Goal: Task Accomplishment & Management: Use online tool/utility

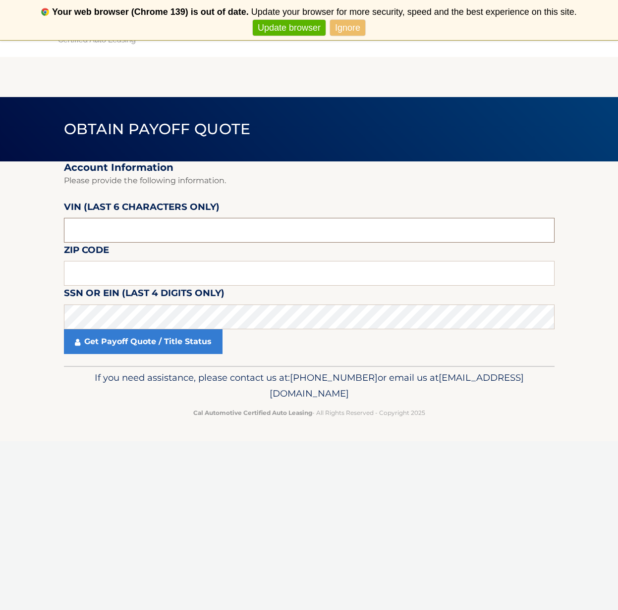
click at [158, 227] on input "text" at bounding box center [309, 230] width 491 height 25
type input "192887"
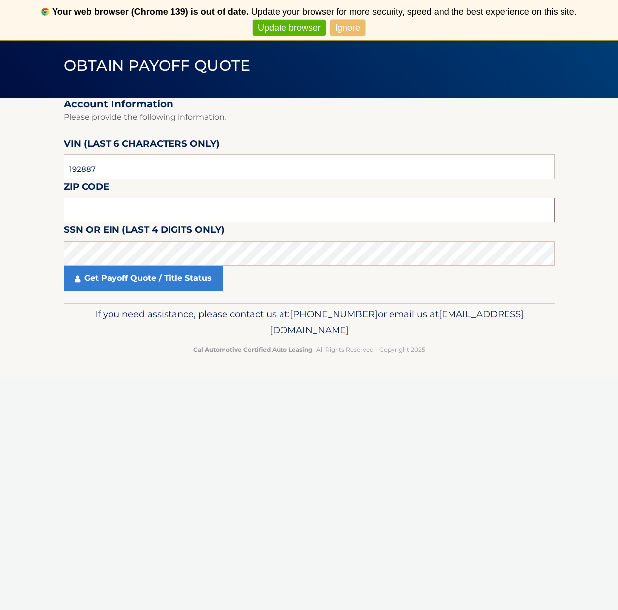
scroll to position [66, 0]
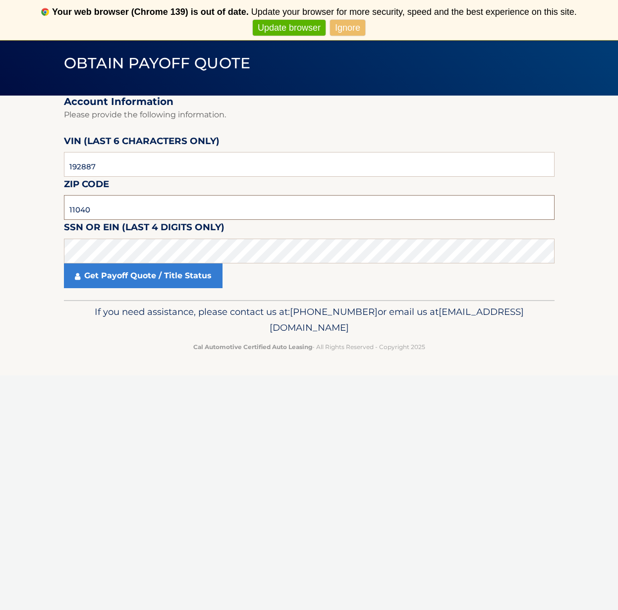
type input "11040"
click button "For Originating Dealer" at bounding box center [0, 0] width 0 height 0
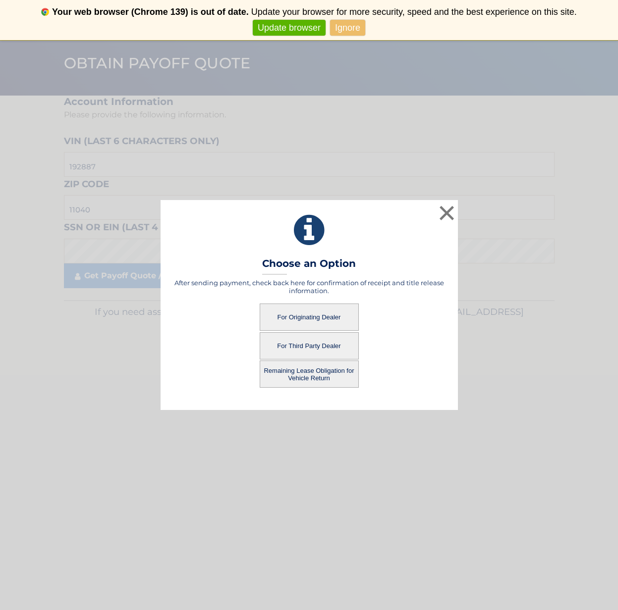
click at [337, 320] on button "For Originating Dealer" at bounding box center [309, 317] width 99 height 27
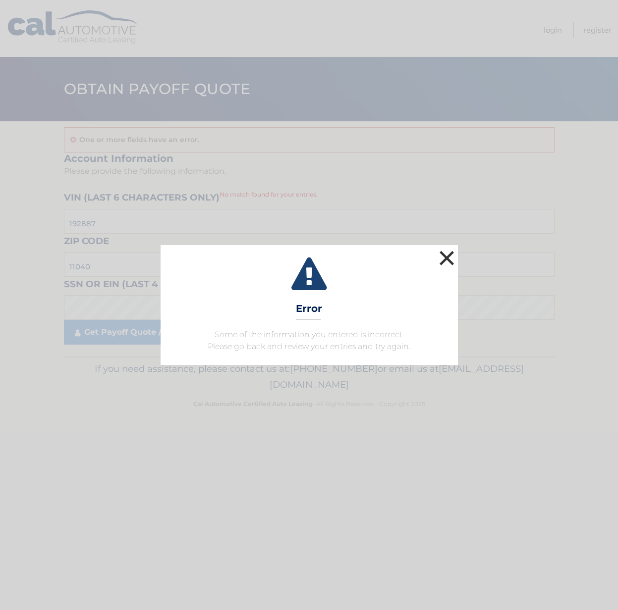
click at [440, 264] on button "×" at bounding box center [447, 258] width 20 height 20
